Goal: Task Accomplishment & Management: Manage account settings

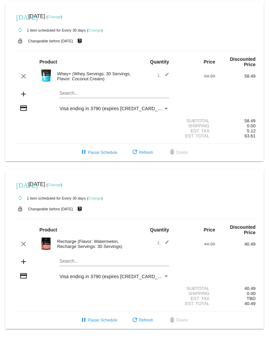
click at [61, 16] on link "Change" at bounding box center [54, 17] width 13 height 4
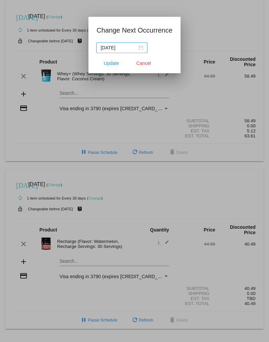
click at [135, 47] on input "[DATE]" at bounding box center [118, 47] width 37 height 7
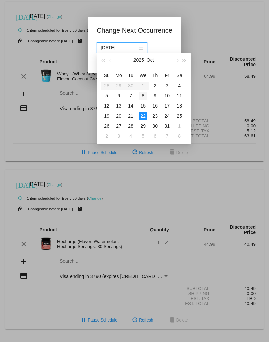
click at [141, 96] on div "8" at bounding box center [143, 96] width 8 height 8
type input "[DATE]"
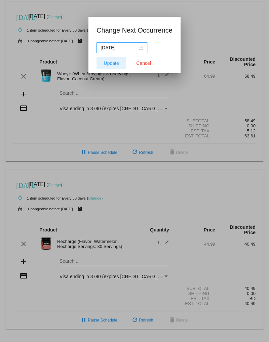
click at [114, 65] on span "Update" at bounding box center [111, 62] width 15 height 5
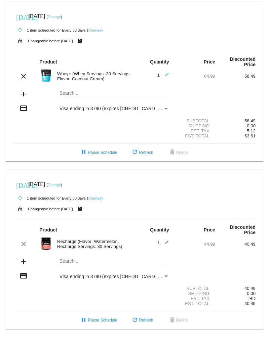
click at [61, 17] on link "Change" at bounding box center [54, 17] width 13 height 4
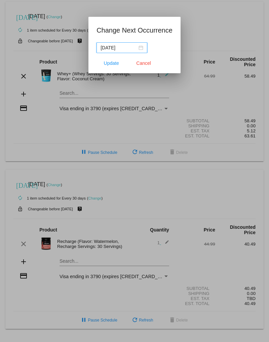
click at [134, 47] on input "[DATE]" at bounding box center [118, 47] width 37 height 7
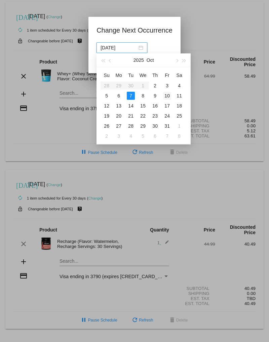
click at [166, 99] on div "10" at bounding box center [167, 96] width 8 height 8
type input "[DATE]"
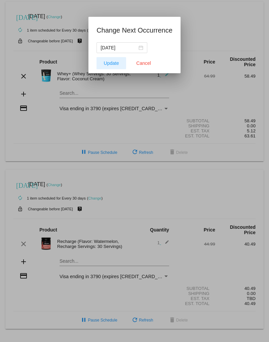
click at [103, 64] on button "Update" at bounding box center [111, 63] width 30 height 12
